Goal: Entertainment & Leisure: Consume media (video, audio)

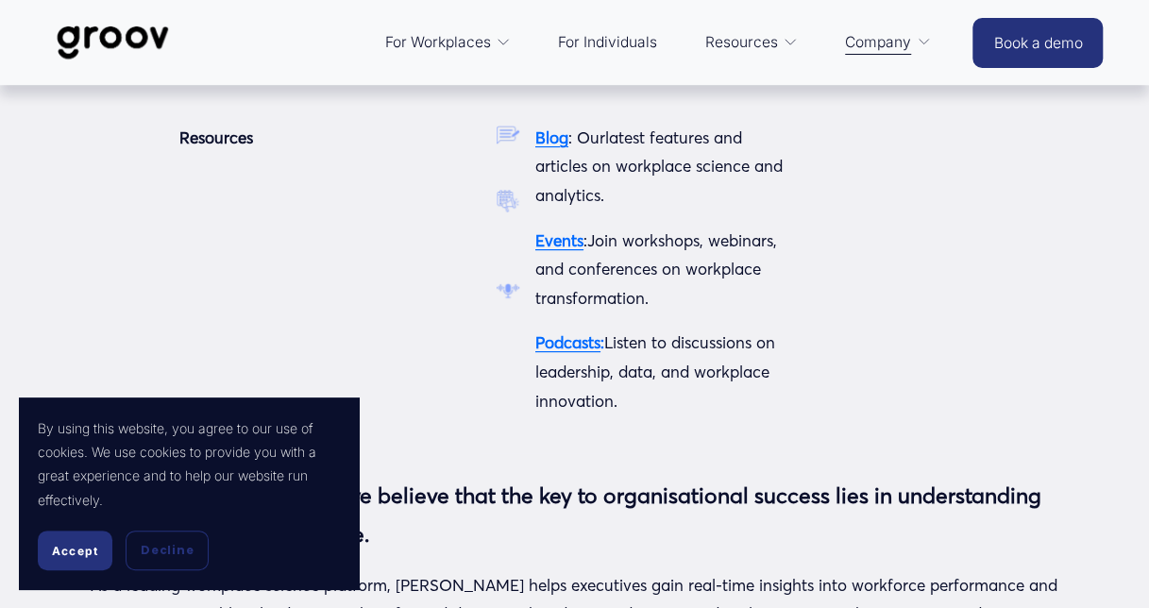
click at [757, 45] on span "Resources" at bounding box center [742, 42] width 73 height 26
click at [588, 342] on strong "Podcasts" at bounding box center [568, 342] width 65 height 20
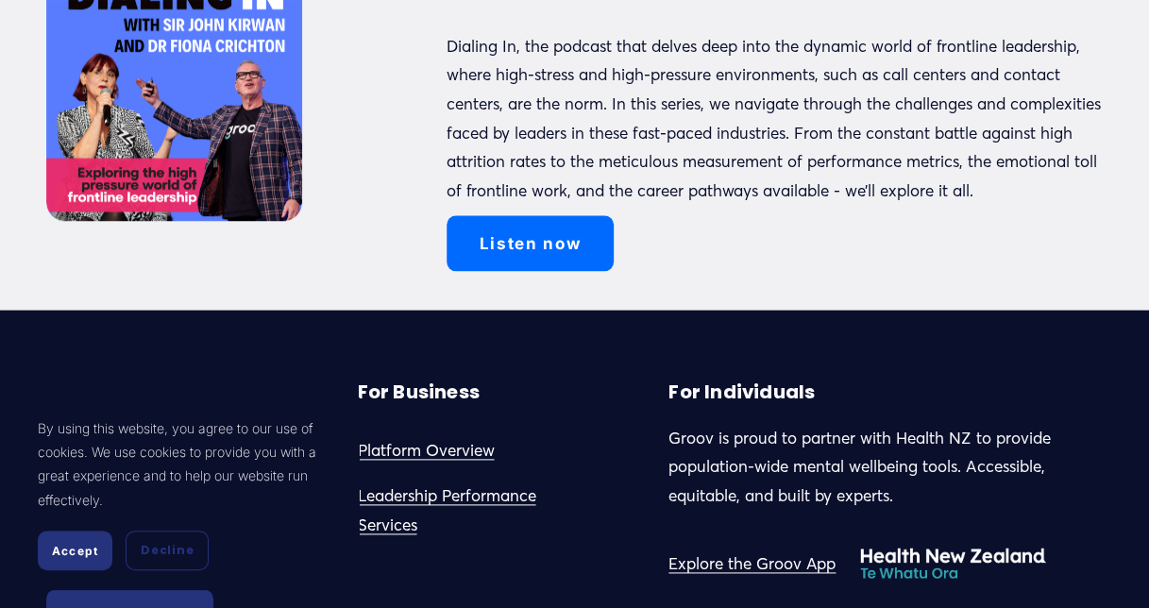
scroll to position [756, 0]
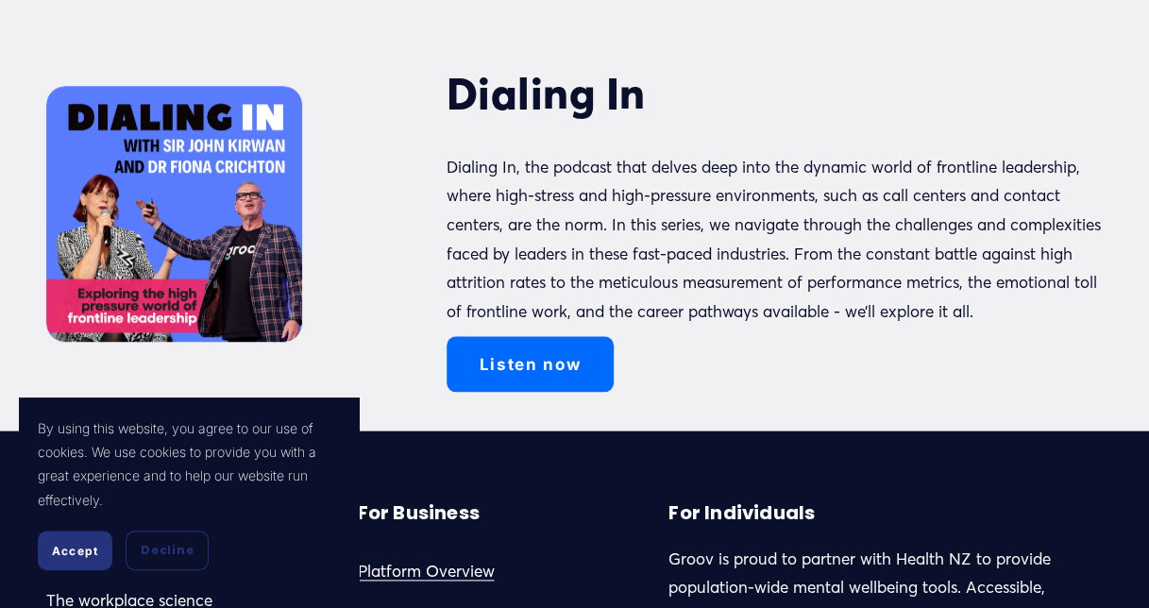
click at [552, 392] on link "Listen now" at bounding box center [530, 364] width 167 height 56
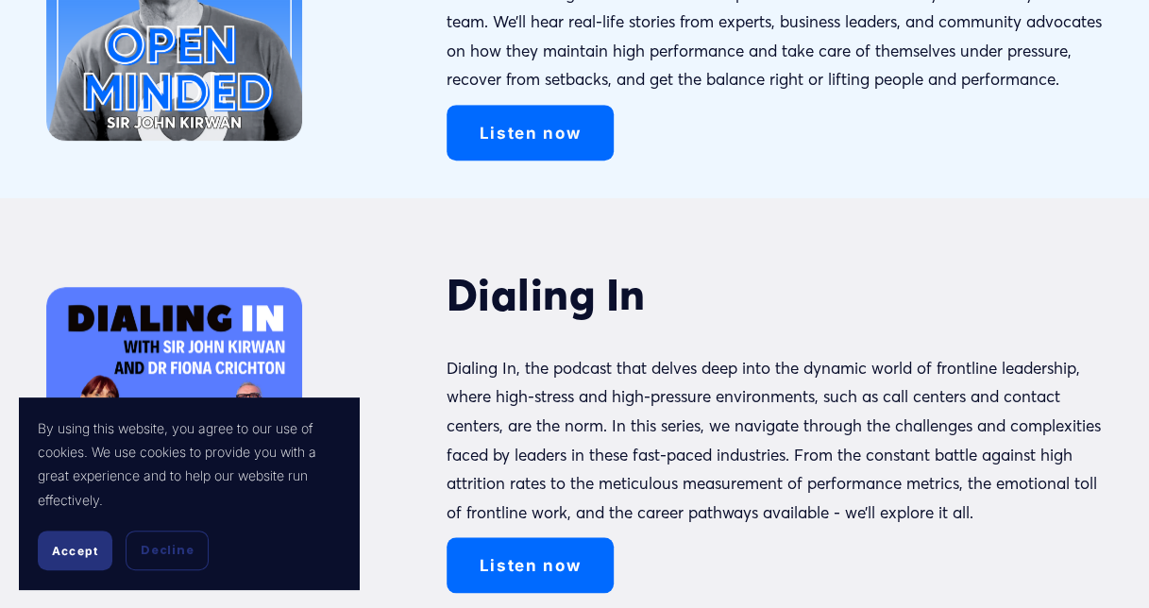
scroll to position [378, 0]
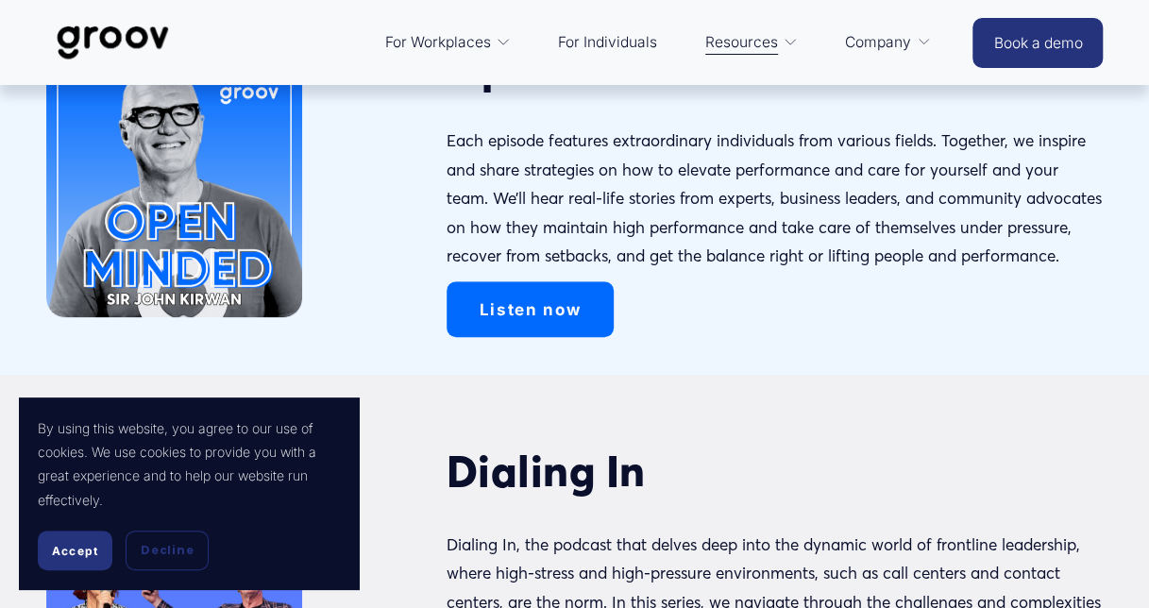
click at [521, 335] on link "Listen now" at bounding box center [530, 309] width 167 height 56
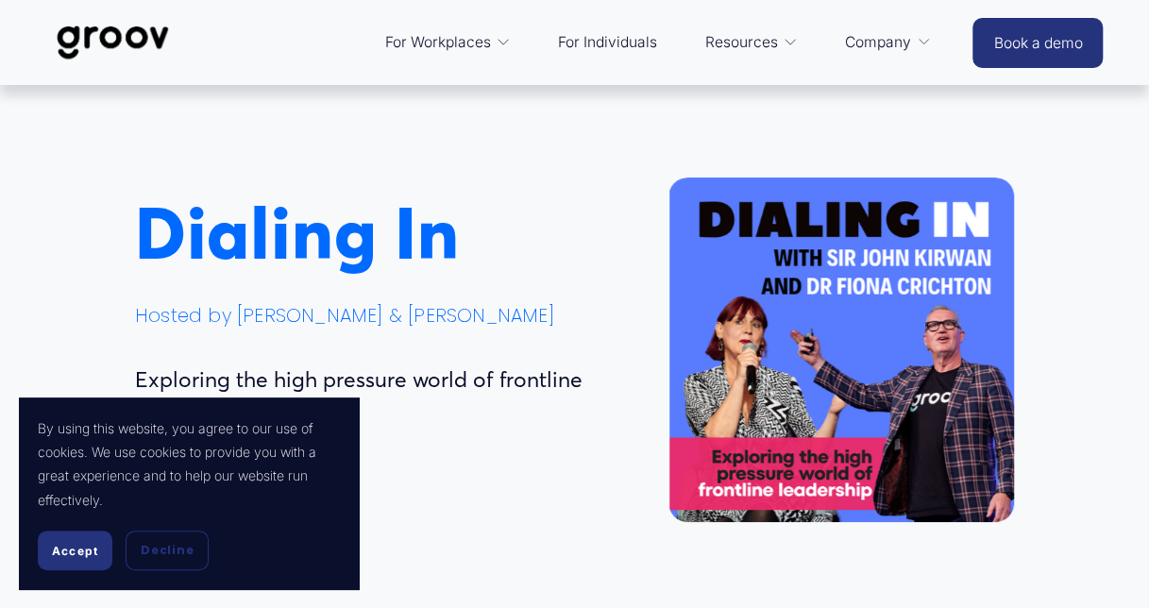
drag, startPoint x: 91, startPoint y: 552, endPoint x: 158, endPoint y: 529, distance: 70.8
click at [92, 552] on span "Accept" at bounding box center [75, 551] width 46 height 14
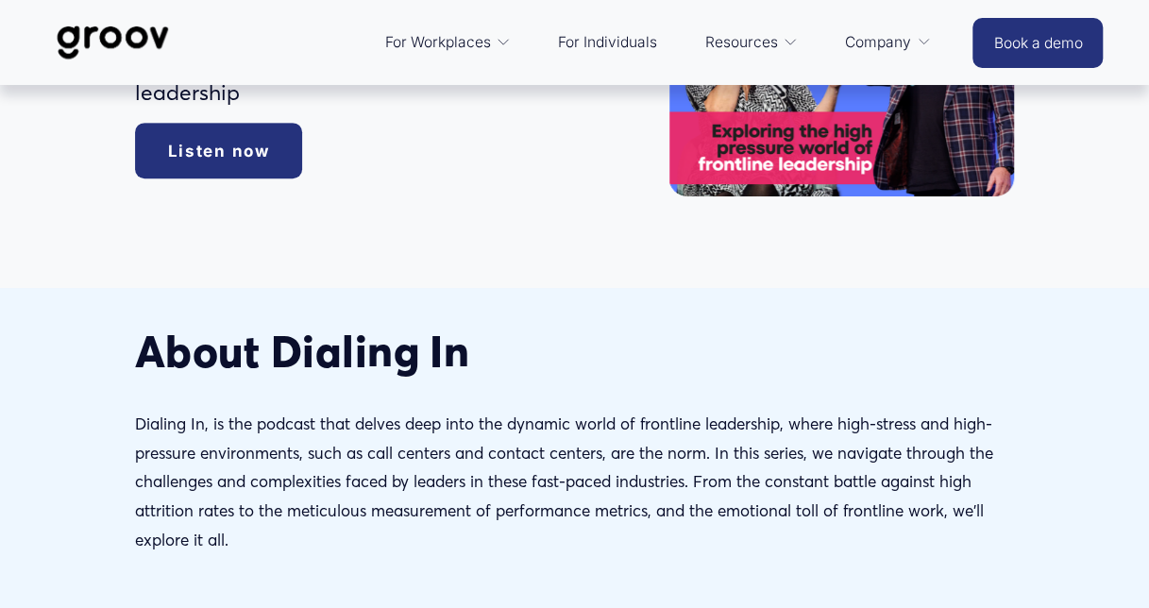
scroll to position [94, 0]
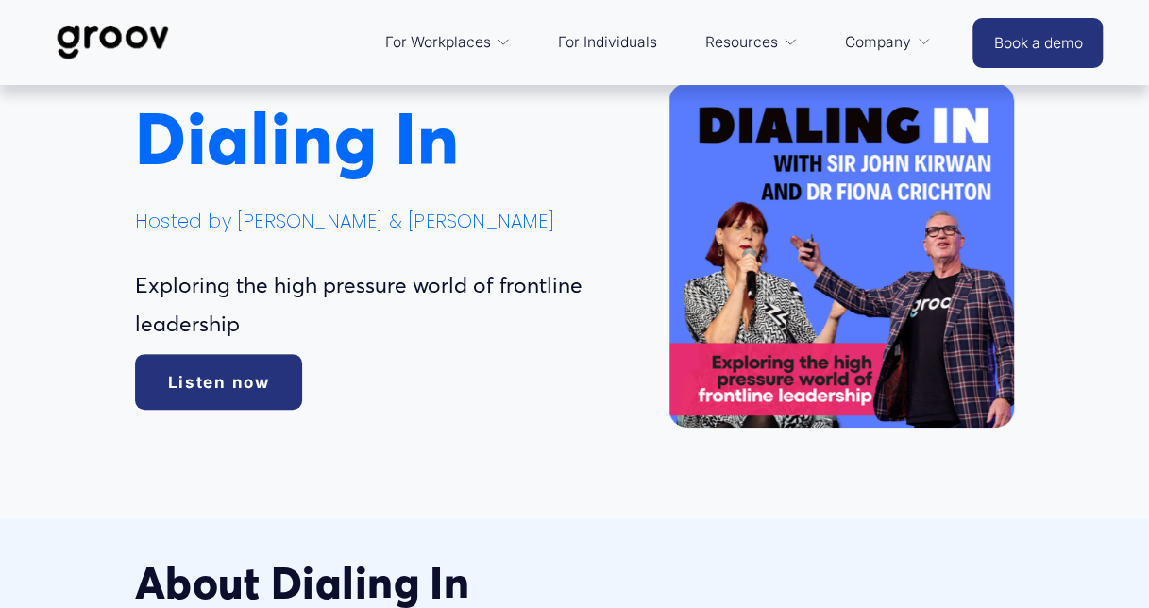
click at [211, 382] on link "Listen now" at bounding box center [218, 382] width 167 height 56
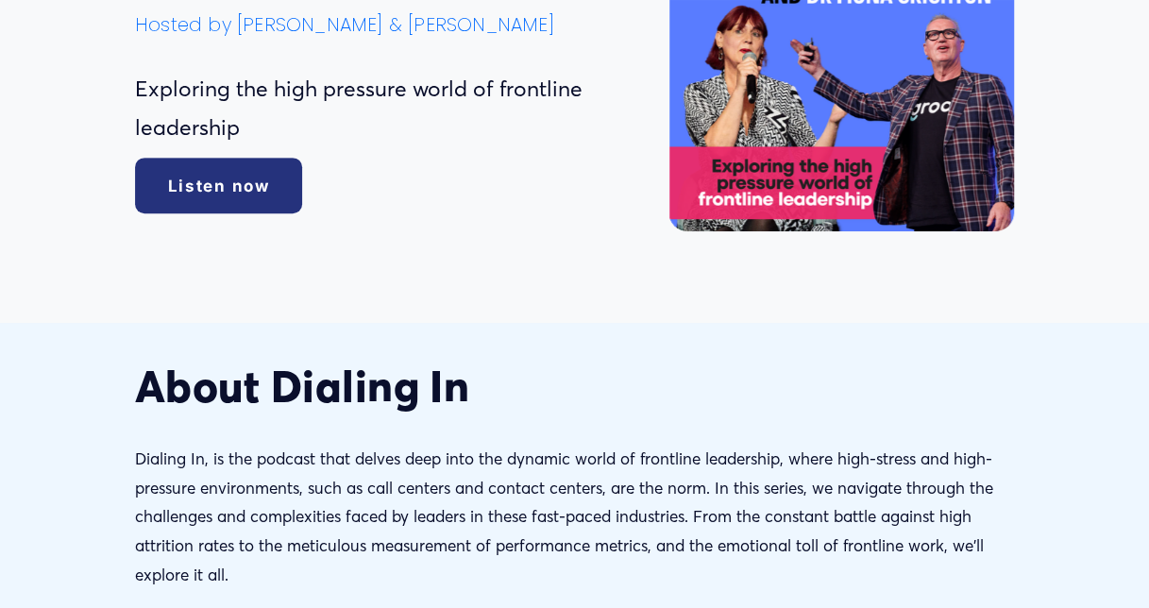
scroll to position [0, 0]
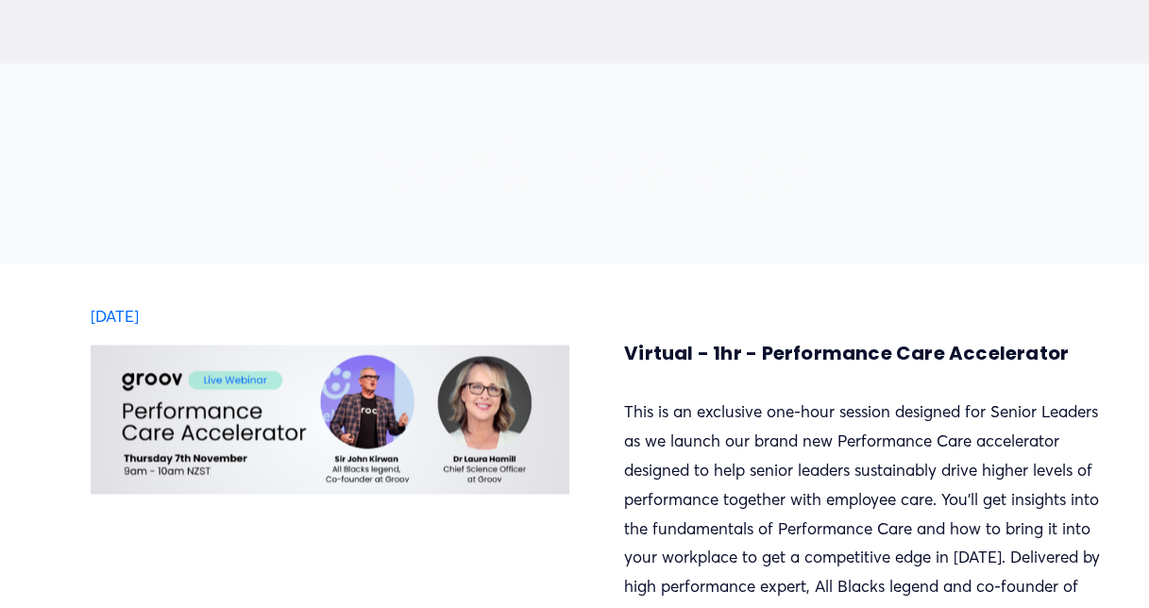
scroll to position [1228, 0]
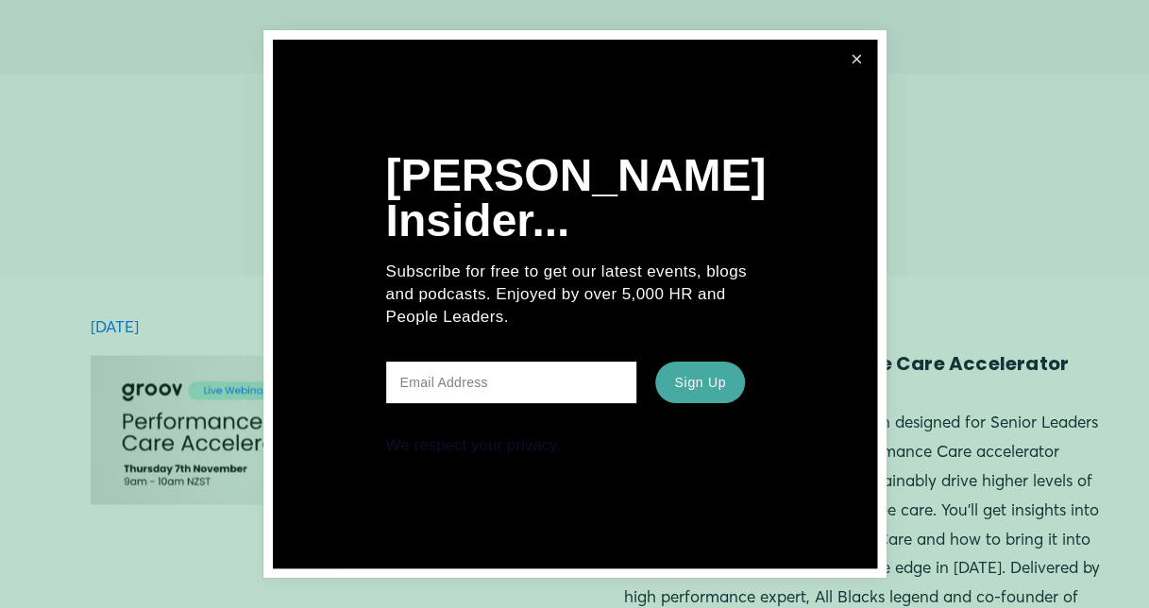
click at [859, 65] on link "Close" at bounding box center [857, 60] width 35 height 35
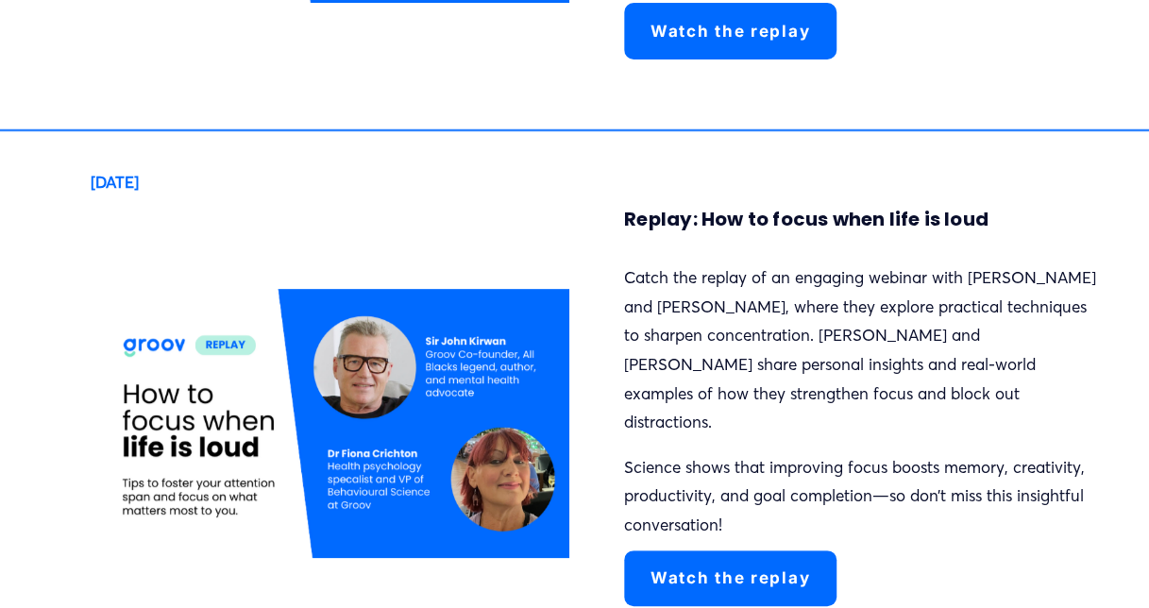
scroll to position [3589, 0]
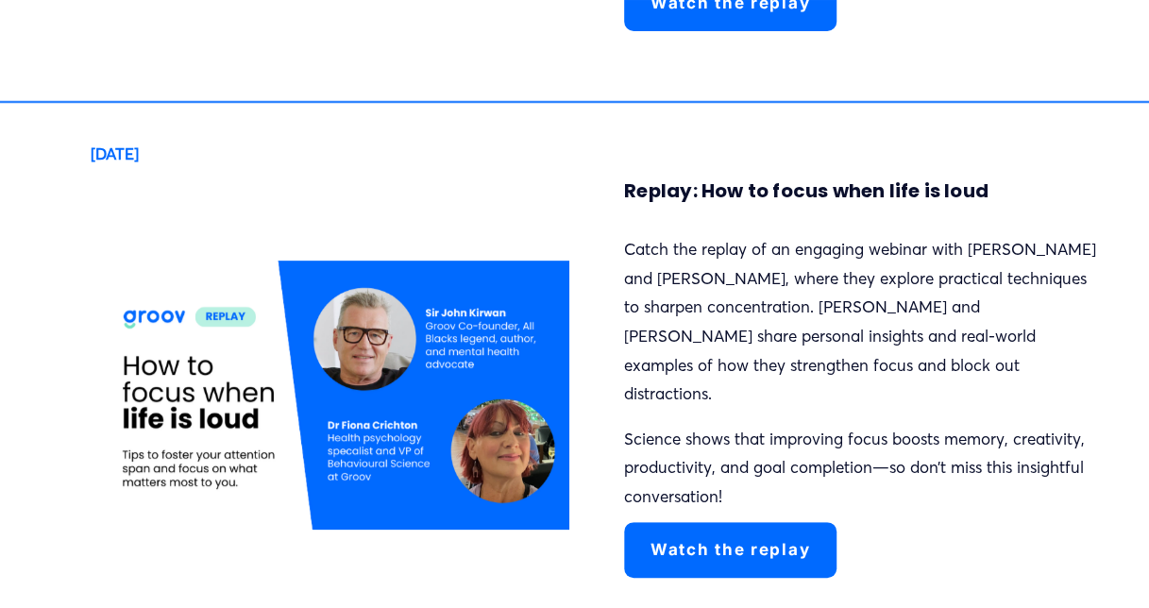
click at [718, 522] on link "Watch the replay" at bounding box center [730, 550] width 213 height 56
